Goal: Task Accomplishment & Management: Manage account settings

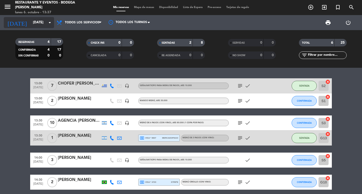
click at [47, 22] on icon "arrow_drop_down" at bounding box center [50, 23] width 6 height 6
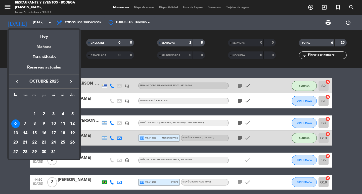
click at [54, 44] on div "Mañana" at bounding box center [44, 45] width 70 height 10
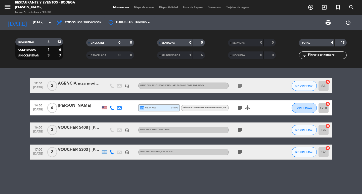
click at [242, 129] on icon "subject" at bounding box center [240, 130] width 6 height 6
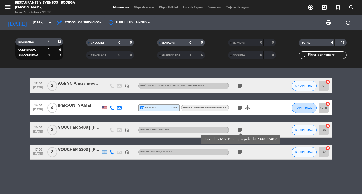
click at [242, 130] on icon "subject" at bounding box center [240, 130] width 6 height 6
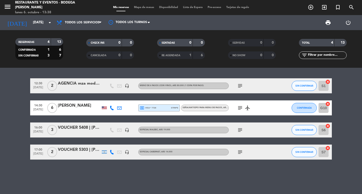
click at [242, 152] on icon "subject" at bounding box center [240, 152] width 6 height 6
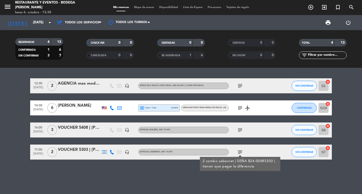
click at [242, 153] on icon "subject" at bounding box center [240, 152] width 6 height 6
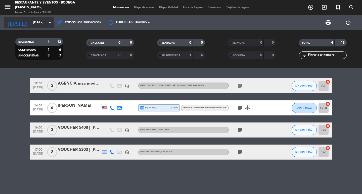
click at [46, 22] on input "[DATE]" at bounding box center [52, 22] width 44 height 9
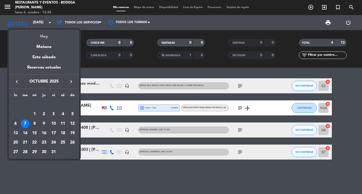
click at [44, 37] on div "Hoy" at bounding box center [44, 35] width 70 height 10
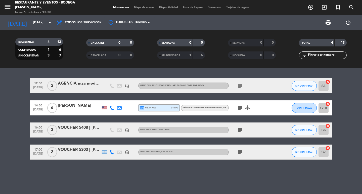
type input "[DATE]"
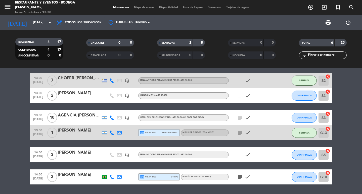
scroll to position [21, 0]
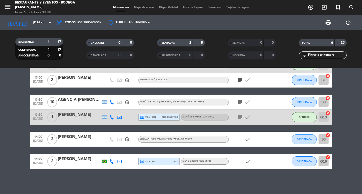
click at [0, 119] on bookings-row "13:00 [DATE] 7 CHOFER [PERSON_NAME] DGEXPEDICIONES headset_mic Seña/anticipo pa…" at bounding box center [181, 112] width 362 height 111
click at [299, 81] on span "CONFIRMADA" at bounding box center [304, 80] width 15 height 3
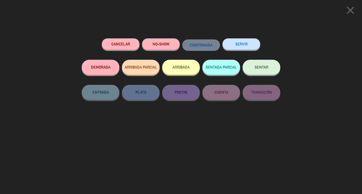
click at [266, 72] on button "SENTAR" at bounding box center [261, 67] width 38 height 15
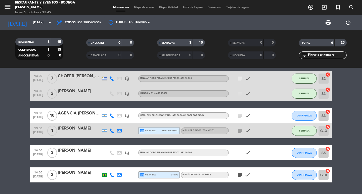
scroll to position [0, 0]
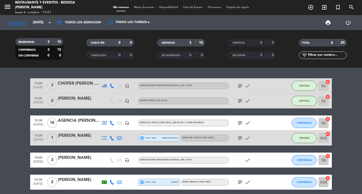
click at [0, 118] on bookings-row "13:00 [DATE] 7 CHOFER [PERSON_NAME] DGEXPEDICIONES headset_mic Seña/anticipo pa…" at bounding box center [181, 133] width 362 height 111
click at [239, 122] on icon "subject" at bounding box center [240, 123] width 6 height 6
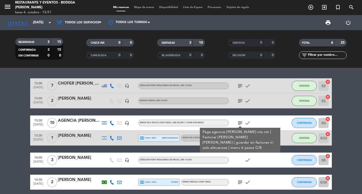
scroll to position [21, 0]
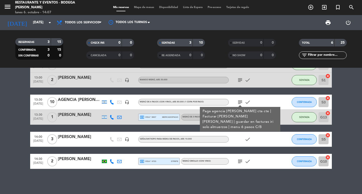
click at [1, 113] on bookings-row "13:00 [DATE] 7 CHOFER [PERSON_NAME] DGEXPEDICIONES headset_mic Seña/anticipo pa…" at bounding box center [181, 112] width 362 height 111
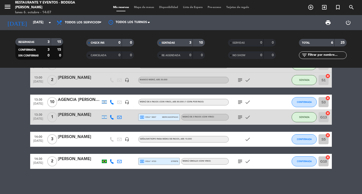
click at [0, 152] on bookings-row "13:00 [DATE] 7 CHOFER [PERSON_NAME] DGEXPEDICIONES headset_mic Seña/anticipo pa…" at bounding box center [181, 112] width 362 height 111
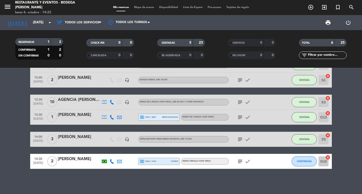
click at [240, 100] on icon "subject" at bounding box center [240, 102] width 6 height 6
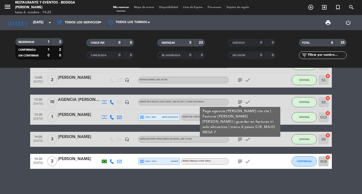
click at [240, 100] on icon "subject" at bounding box center [240, 102] width 6 height 6
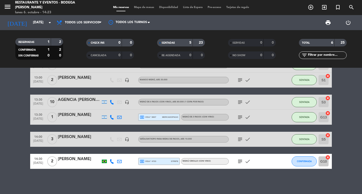
click at [53, 100] on span "10" at bounding box center [52, 102] width 10 height 10
click at [80, 101] on div "AGENCIA [PERSON_NAME] | [DEMOGRAPHIC_DATA][PERSON_NAME]" at bounding box center [79, 100] width 43 height 7
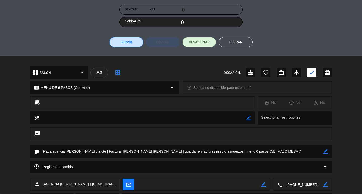
scroll to position [100, 0]
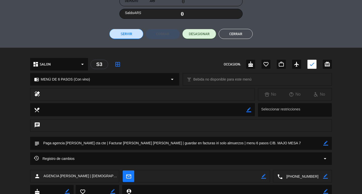
click at [325, 142] on icon "border_color" at bounding box center [325, 143] width 5 height 5
type textarea "Paga agencia [PERSON_NAME] cta cte | Facturar [PERSON_NAME] [PERSON_NAME] | gua…"
click at [326, 143] on icon at bounding box center [325, 143] width 5 height 5
click at [242, 35] on button "Cerrar" at bounding box center [235, 34] width 34 height 10
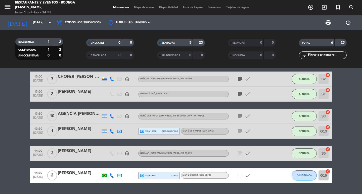
scroll to position [0, 0]
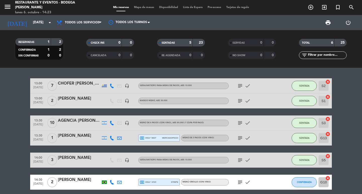
click at [241, 84] on icon "subject" at bounding box center [240, 86] width 6 height 6
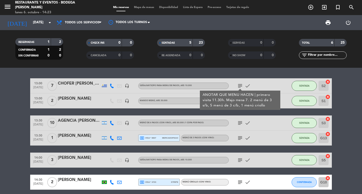
click at [82, 84] on div "CHOFER [PERSON_NAME] DGEXPEDICIONES" at bounding box center [79, 83] width 43 height 7
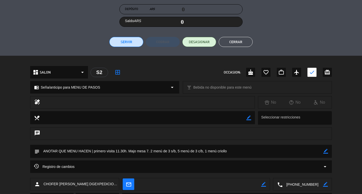
scroll to position [119, 0]
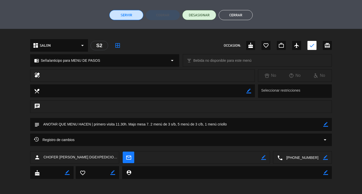
click at [148, 124] on textarea at bounding box center [180, 124] width 283 height 13
click at [325, 123] on icon "border_color" at bounding box center [325, 124] width 5 height 5
type textarea "ANOTAR QUE MENU HACEN | primero visita 11.30h. Majo mesa 8. 2 menú de 3 s/b, 5 …"
click at [325, 124] on icon at bounding box center [325, 124] width 5 height 5
click at [245, 17] on button "Cerrar" at bounding box center [235, 15] width 34 height 10
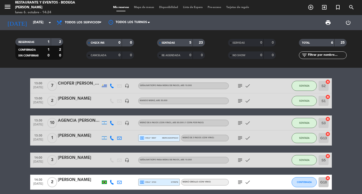
click at [238, 122] on icon "subject" at bounding box center [240, 123] width 6 height 6
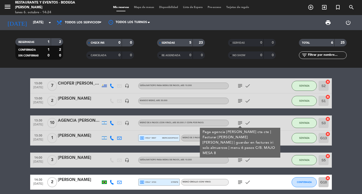
click at [82, 121] on div "AGENCIA [PERSON_NAME] | [DEMOGRAPHIC_DATA][PERSON_NAME]" at bounding box center [79, 121] width 43 height 7
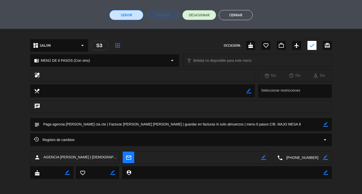
click at [241, 17] on button "Cerrar" at bounding box center [235, 15] width 34 height 10
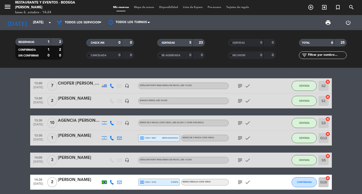
click at [89, 84] on div "CHOFER [PERSON_NAME] DGEXPEDICIONES" at bounding box center [79, 83] width 43 height 7
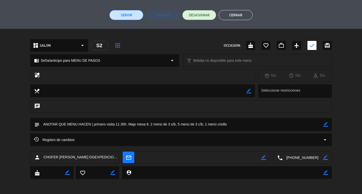
click at [323, 126] on icon "border_color" at bounding box center [325, 124] width 5 height 5
click at [148, 125] on textarea at bounding box center [180, 124] width 283 height 13
type textarea "ANOTAR QUE MENU HACEN | primero visita 11.30h. Majo mesa 7. 2 menú de 3 s/b, 5 …"
click at [324, 125] on icon at bounding box center [325, 124] width 5 height 5
click at [238, 16] on button "Cerrar" at bounding box center [235, 15] width 34 height 10
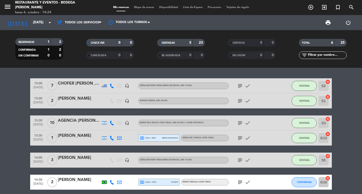
click at [238, 85] on icon "subject" at bounding box center [240, 86] width 6 height 6
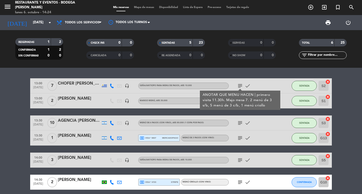
click at [238, 85] on icon "subject" at bounding box center [240, 86] width 6 height 6
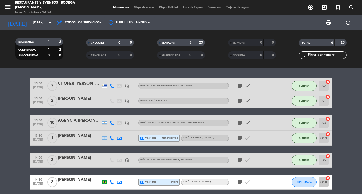
click at [239, 122] on icon "subject" at bounding box center [240, 123] width 6 height 6
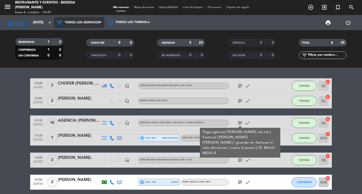
click at [96, 21] on span "Todos los servicios" at bounding box center [82, 23] width 35 height 4
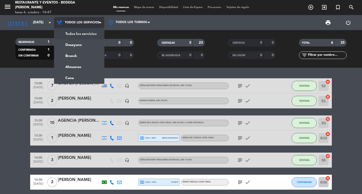
click at [83, 35] on div "menu Restaurante y Eventos - Bodega [PERSON_NAME] [DATE] 6. octubre - 14:47 Mis…" at bounding box center [181, 34] width 362 height 68
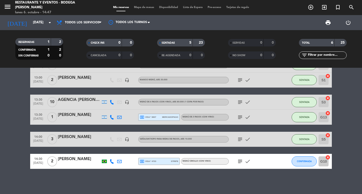
scroll to position [0, 0]
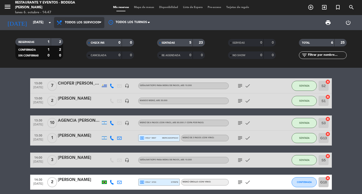
click at [88, 22] on span "Todos los servicios" at bounding box center [82, 23] width 35 height 4
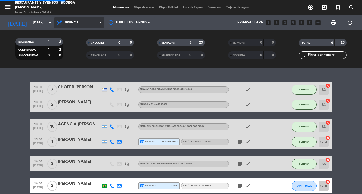
click at [82, 56] on div "menu Restaurante y Eventos - Bodega [PERSON_NAME] [DATE] 6. octubre - 14:47 Mis…" at bounding box center [181, 34] width 362 height 68
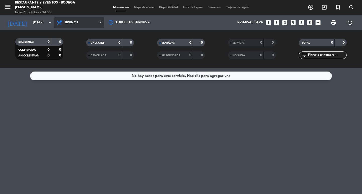
click at [71, 21] on span "Brunch" at bounding box center [71, 23] width 13 height 4
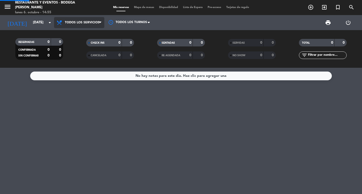
click at [78, 32] on div "menu Restaurante y Eventos - Bodega [PERSON_NAME] [DATE] 6. octubre - 14:55 Mis…" at bounding box center [181, 34] width 362 height 68
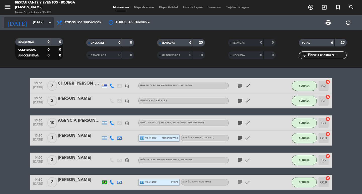
click at [30, 22] on input "[DATE]" at bounding box center [52, 22] width 44 height 9
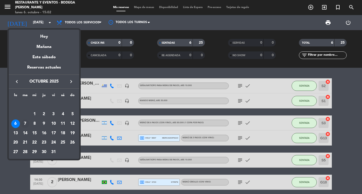
click at [26, 122] on div "7" at bounding box center [25, 124] width 9 height 9
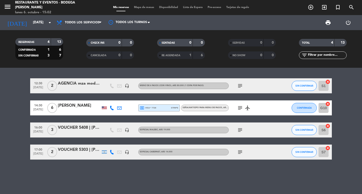
click at [241, 130] on icon "subject" at bounding box center [240, 130] width 6 height 6
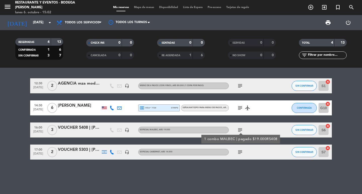
click at [241, 130] on icon "subject" at bounding box center [240, 130] width 6 height 6
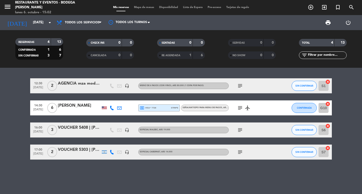
click at [240, 154] on icon "subject" at bounding box center [240, 152] width 6 height 6
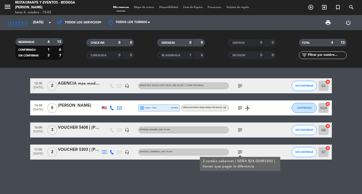
click at [239, 153] on icon "subject" at bounding box center [240, 152] width 6 height 6
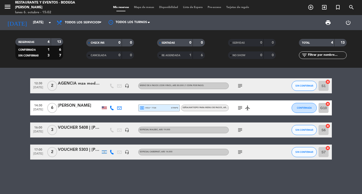
click at [239, 108] on icon "subject" at bounding box center [240, 108] width 6 height 6
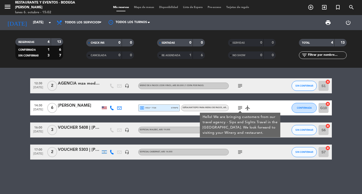
click at [239, 108] on icon "subject" at bounding box center [240, 108] width 6 height 6
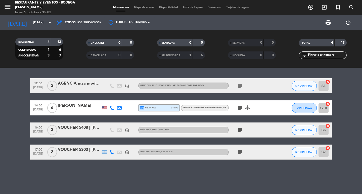
click at [242, 109] on icon "subject" at bounding box center [240, 108] width 6 height 6
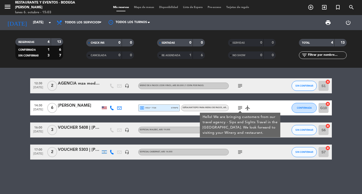
click at [164, 109] on div "local_atm visa * 7728 stripe" at bounding box center [159, 108] width 38 height 7
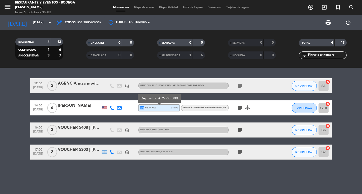
click at [236, 86] on span "subject" at bounding box center [240, 86] width 8 height 6
click at [237, 85] on icon "subject" at bounding box center [240, 86] width 6 height 6
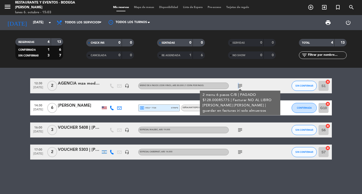
click at [237, 85] on icon "subject" at bounding box center [240, 86] width 6 height 6
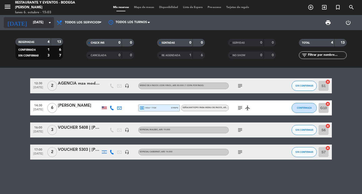
click at [42, 19] on input "[DATE]" at bounding box center [52, 22] width 44 height 9
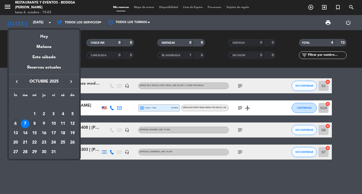
click at [34, 123] on div "8" at bounding box center [34, 124] width 9 height 9
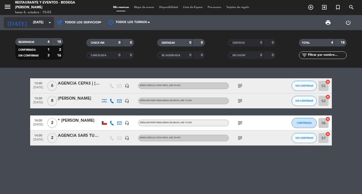
click at [44, 25] on input "[DATE]" at bounding box center [52, 22] width 44 height 9
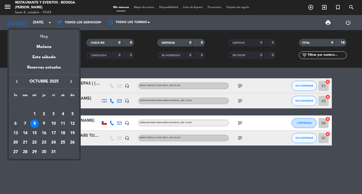
click at [45, 39] on div "Hoy" at bounding box center [44, 35] width 70 height 10
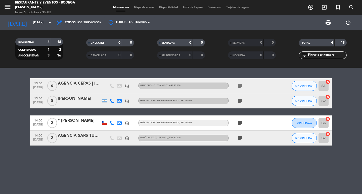
type input "[DATE]"
